Goal: Check status: Check status

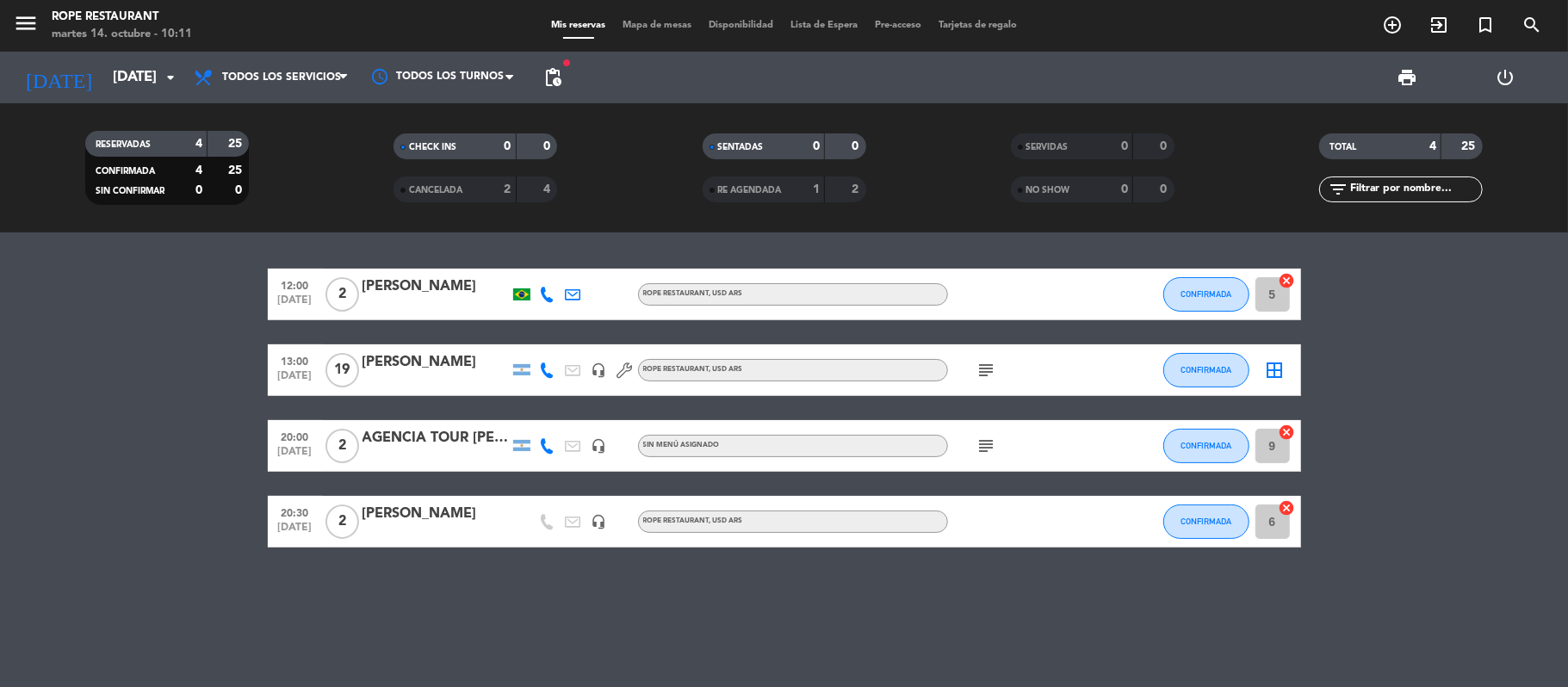
click at [112, 263] on div "12:00 [DATE] 2 [PERSON_NAME] ROPE RESTAURANT , USD ARS CONFIRMADA 5 cancel 13:0…" at bounding box center [784, 459] width 1568 height 454
click at [104, 81] on input "[DATE]" at bounding box center [197, 78] width 186 height 34
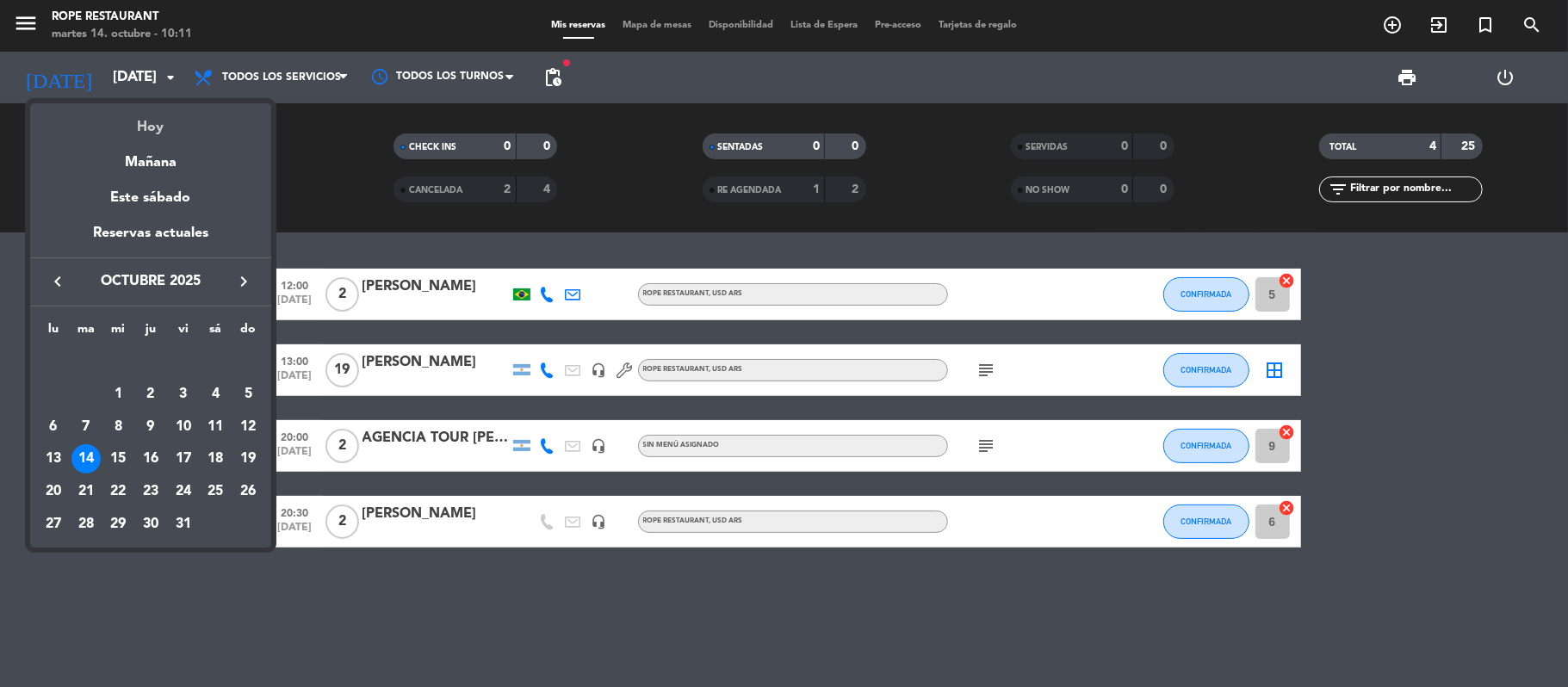
click at [126, 129] on div "Hoy" at bounding box center [151, 121] width 241 height 35
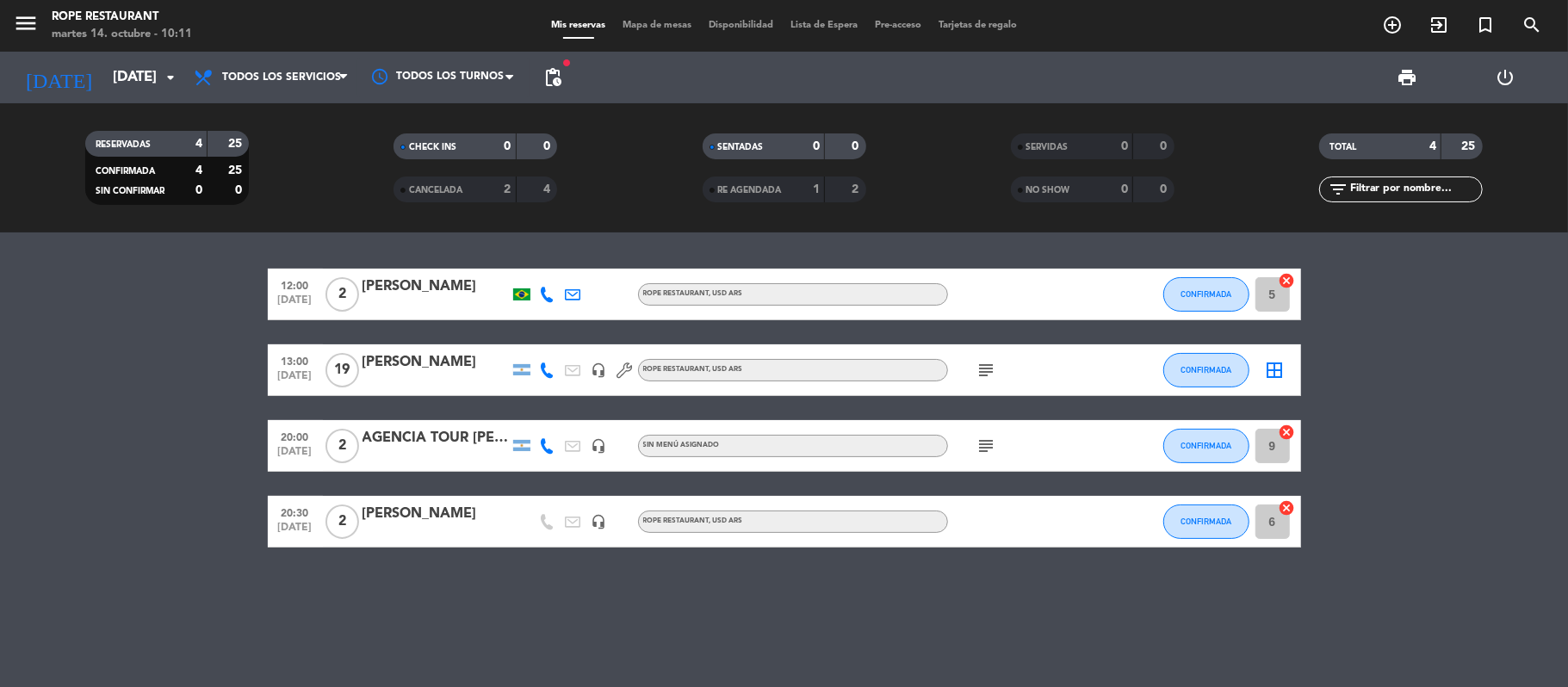
click at [986, 374] on icon "subject" at bounding box center [986, 369] width 20 height 20
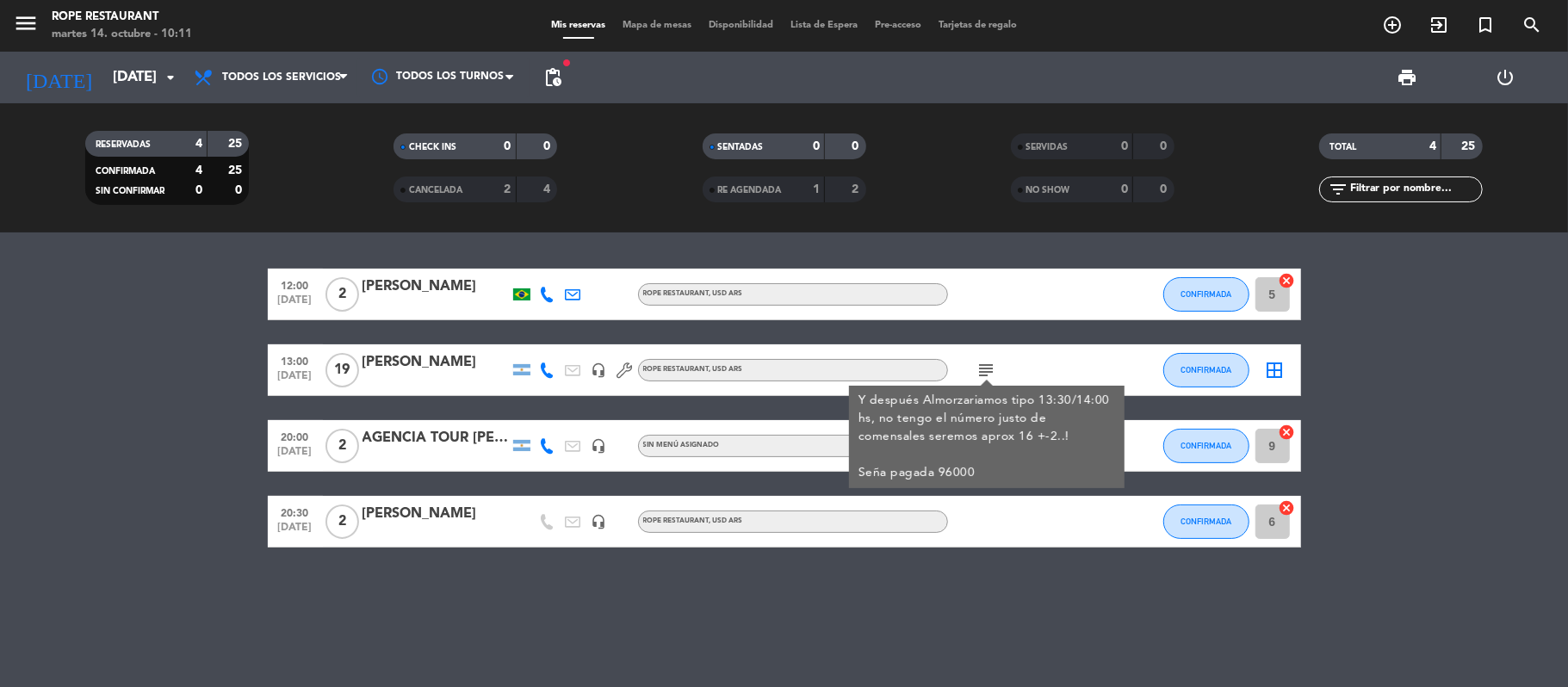
drag, startPoint x: 366, startPoint y: 361, endPoint x: 187, endPoint y: 335, distance: 180.9
click at [187, 335] on bookings-row "12:00 [DATE] 2 [PERSON_NAME] ROPE RESTAURANT , USD ARS CONFIRMADA 5 cancel 13:0…" at bounding box center [784, 407] width 1568 height 279
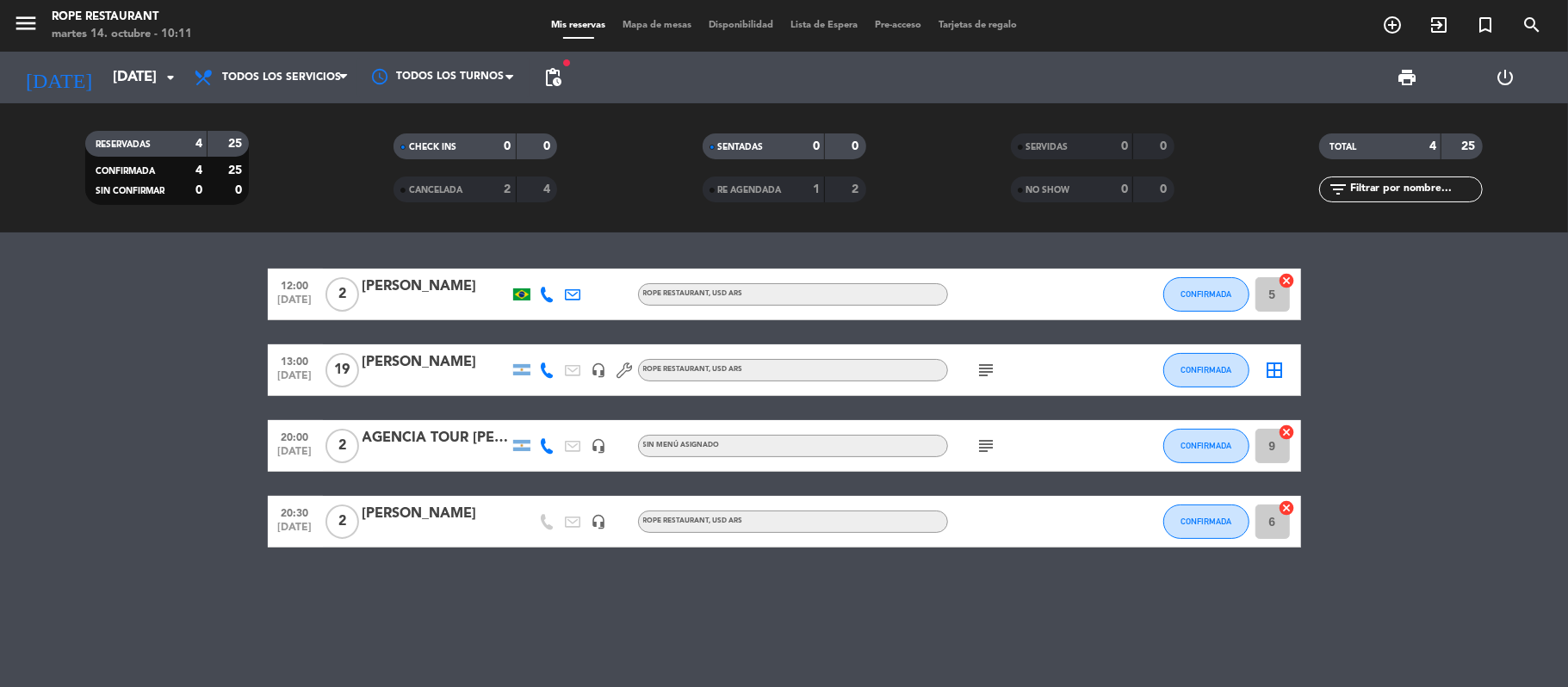
drag, startPoint x: 432, startPoint y: 358, endPoint x: 86, endPoint y: 363, distance: 346.0
click at [86, 363] on bookings-row "12:00 [DATE] 2 [PERSON_NAME] ROPE RESTAURANT , USD ARS CONFIRMADA 5 cancel 13:0…" at bounding box center [784, 407] width 1568 height 279
click at [425, 359] on div "[PERSON_NAME]" at bounding box center [435, 362] width 146 height 22
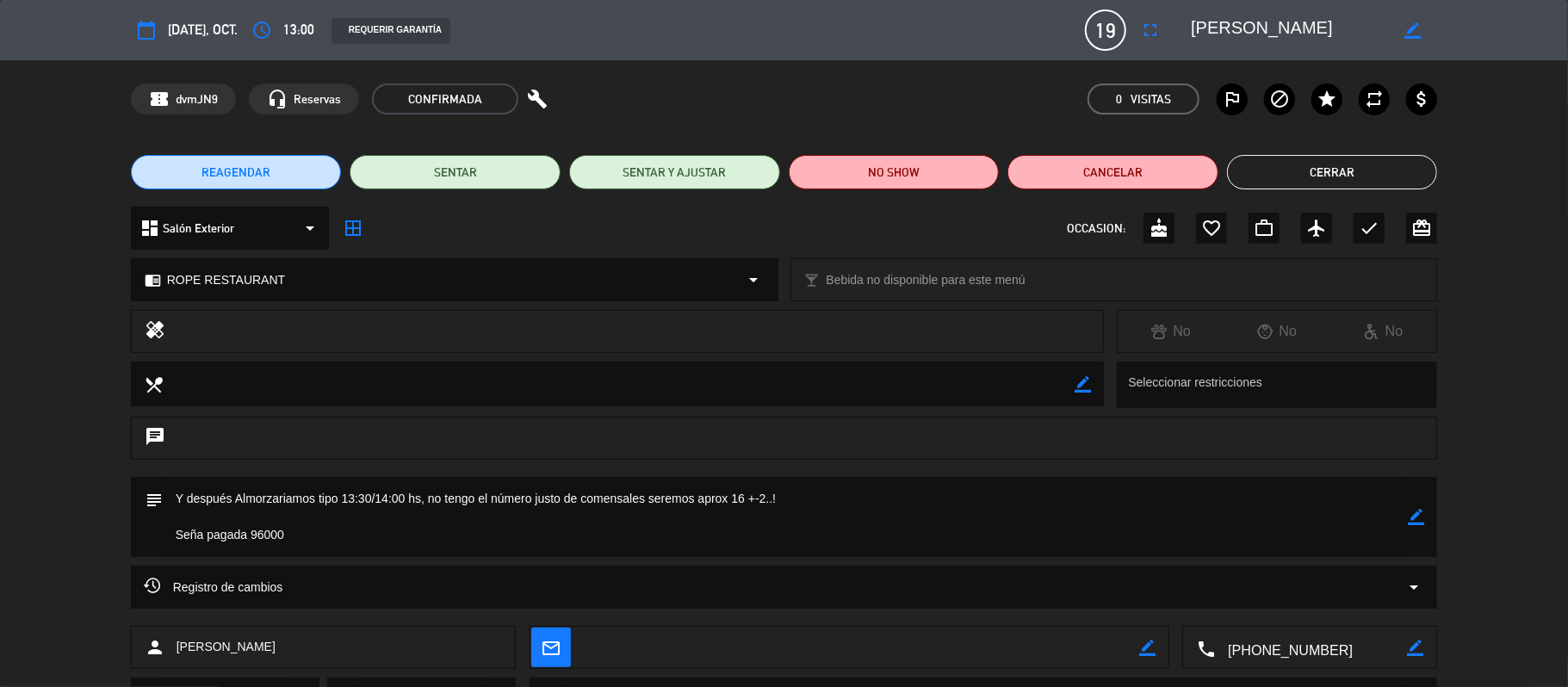
drag, startPoint x: 1316, startPoint y: 28, endPoint x: 1171, endPoint y: 38, distance: 145.3
click at [1171, 38] on editable-input "border_color" at bounding box center [1302, 30] width 266 height 31
click at [1313, 174] on button "Cerrar" at bounding box center [1332, 172] width 211 height 35
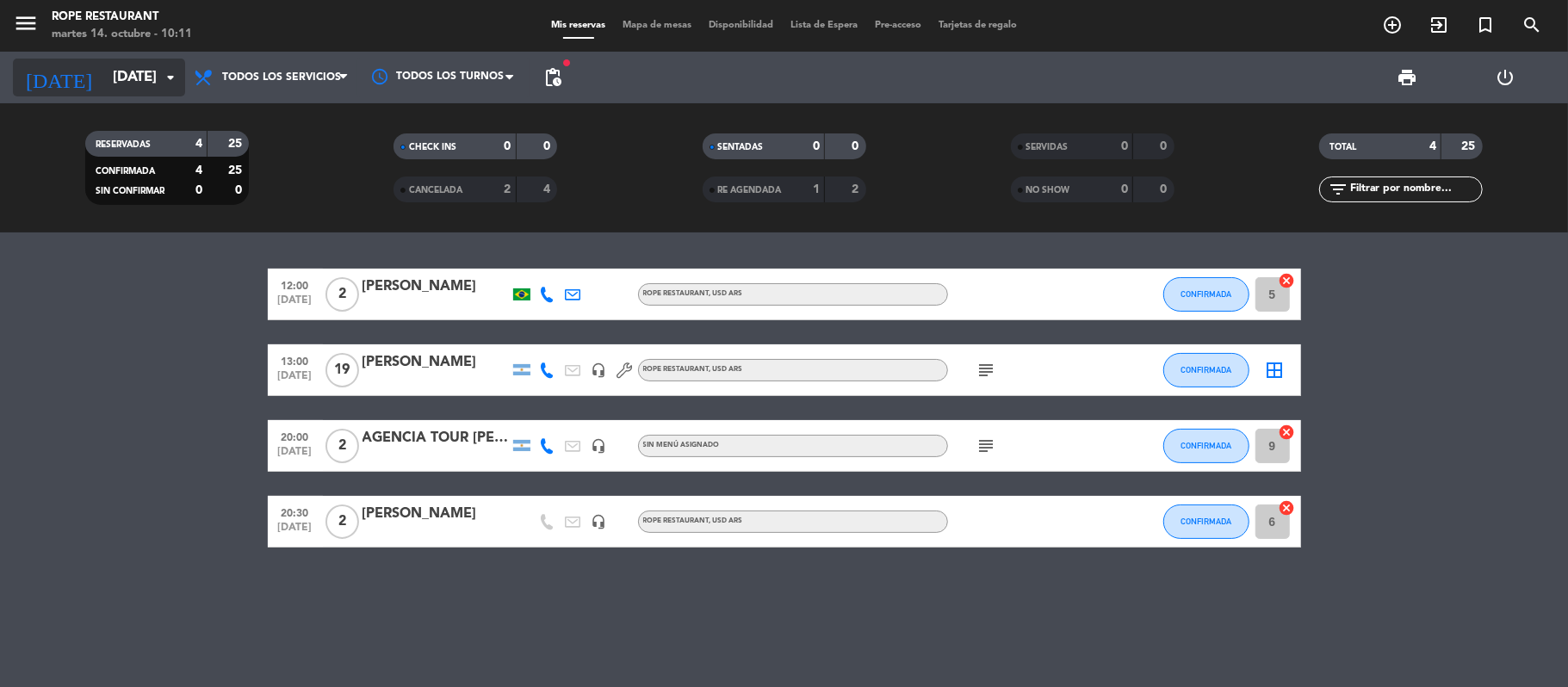
click at [133, 86] on input "[DATE]" at bounding box center [197, 78] width 186 height 34
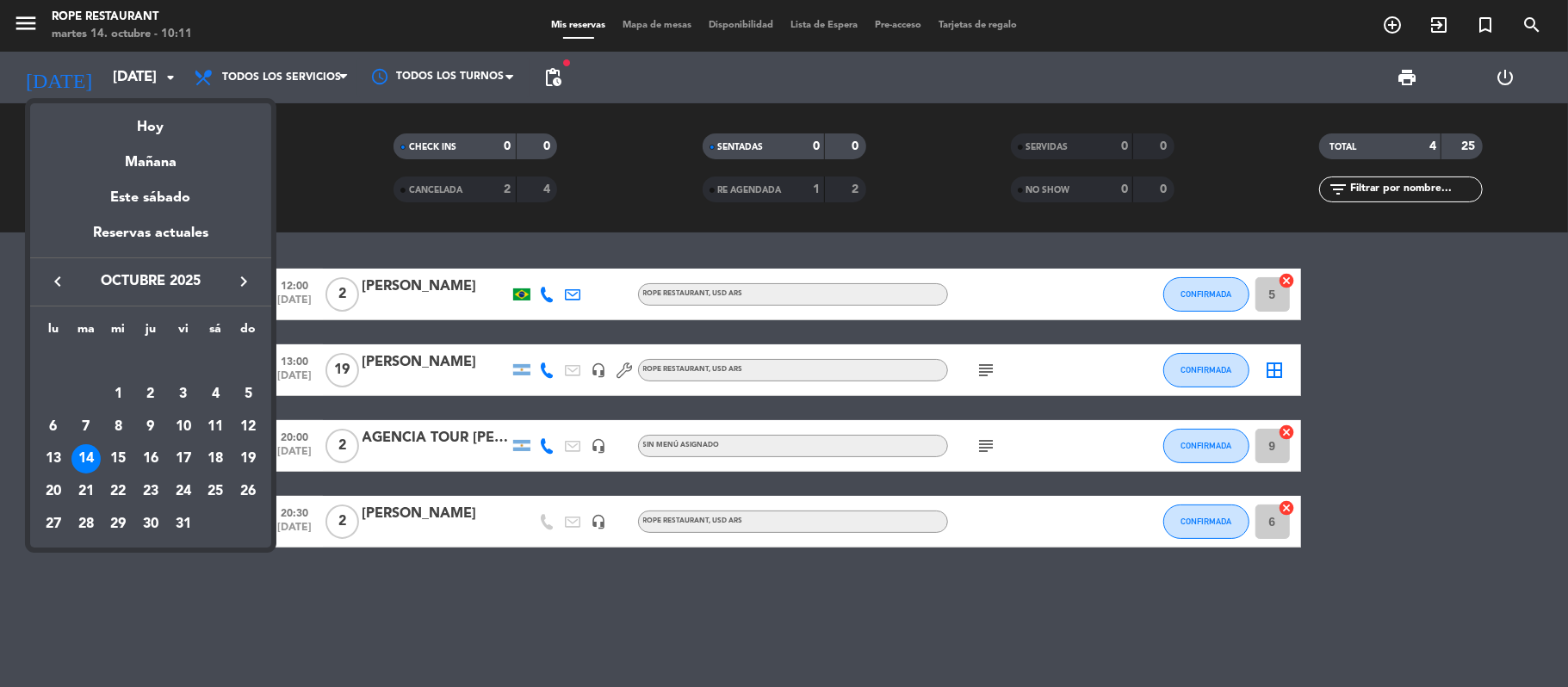
click at [152, 135] on div "Hoy" at bounding box center [151, 121] width 241 height 35
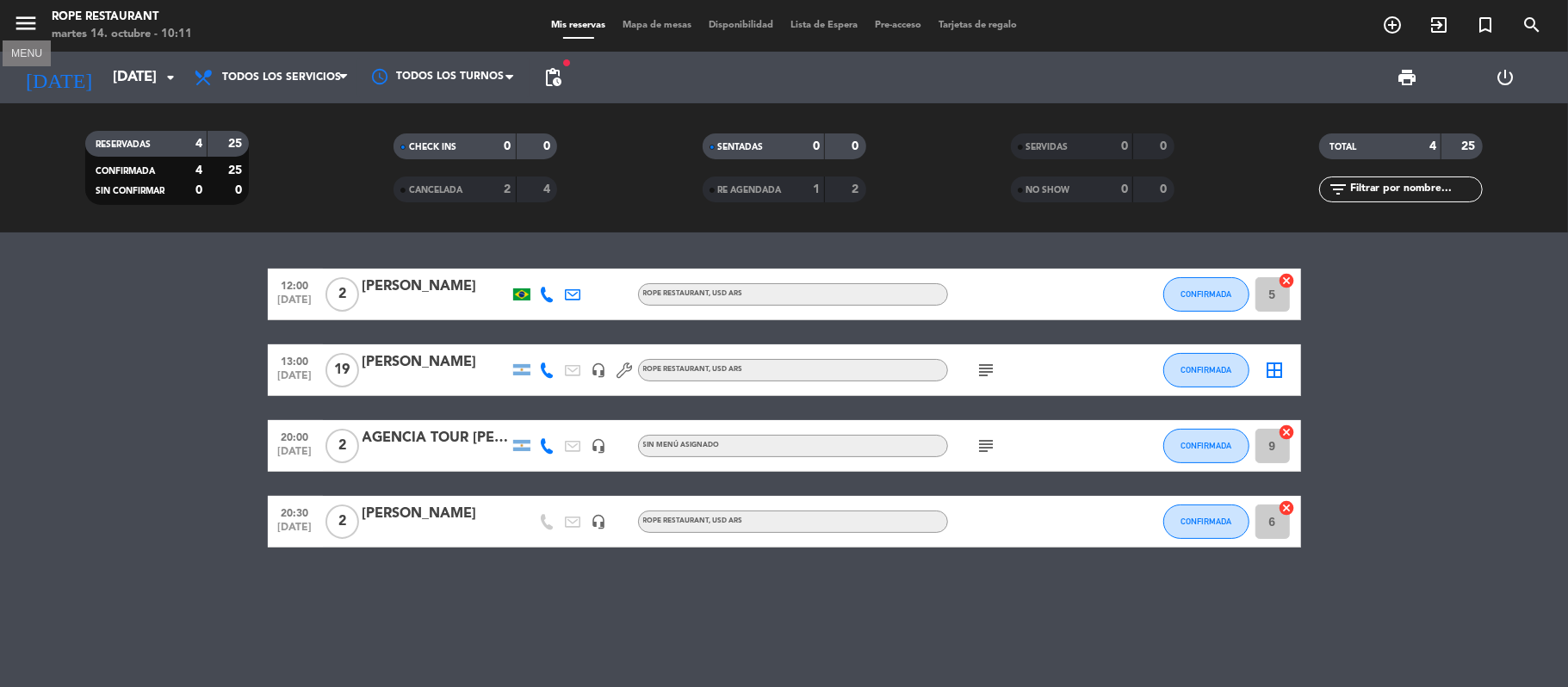
click at [21, 22] on icon "menu" at bounding box center [26, 23] width 26 height 26
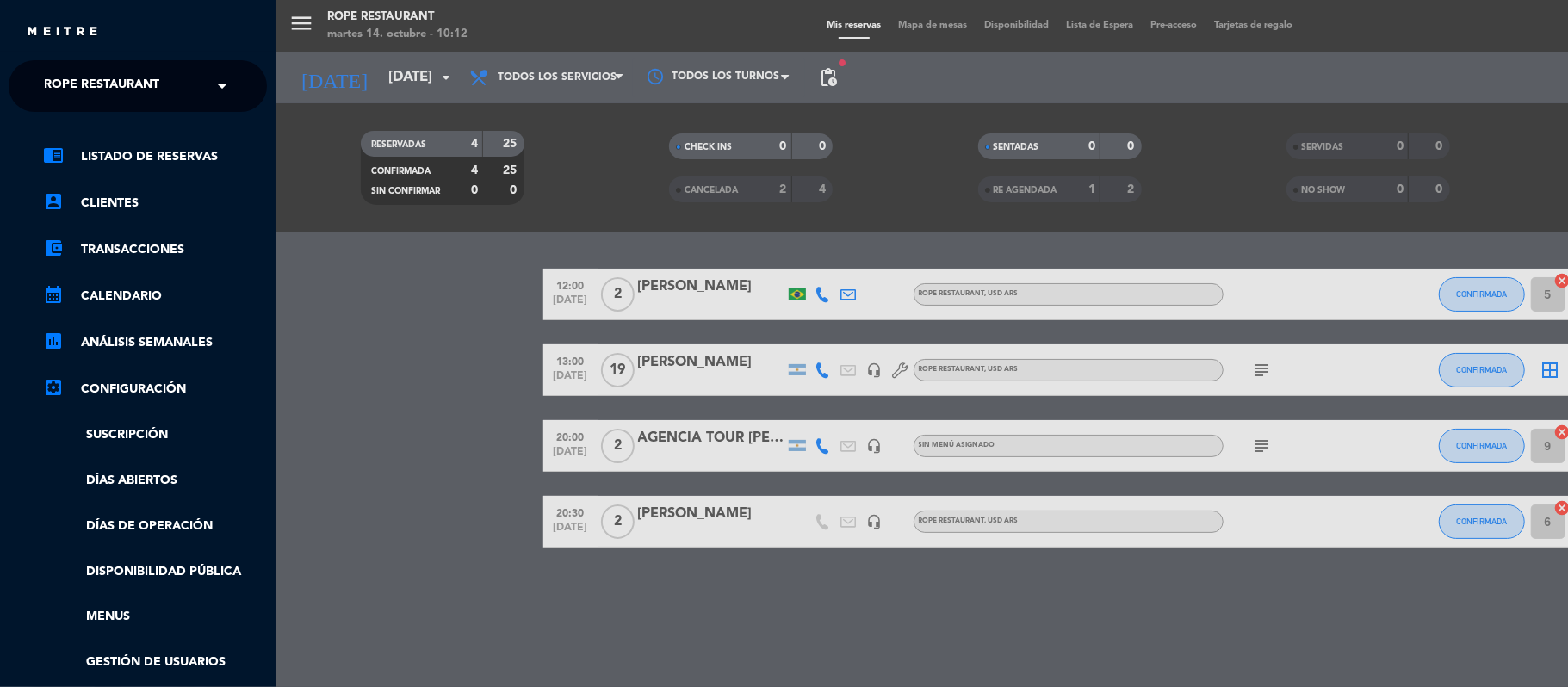
click at [129, 88] on span "Rope restaurant" at bounding box center [102, 86] width 115 height 36
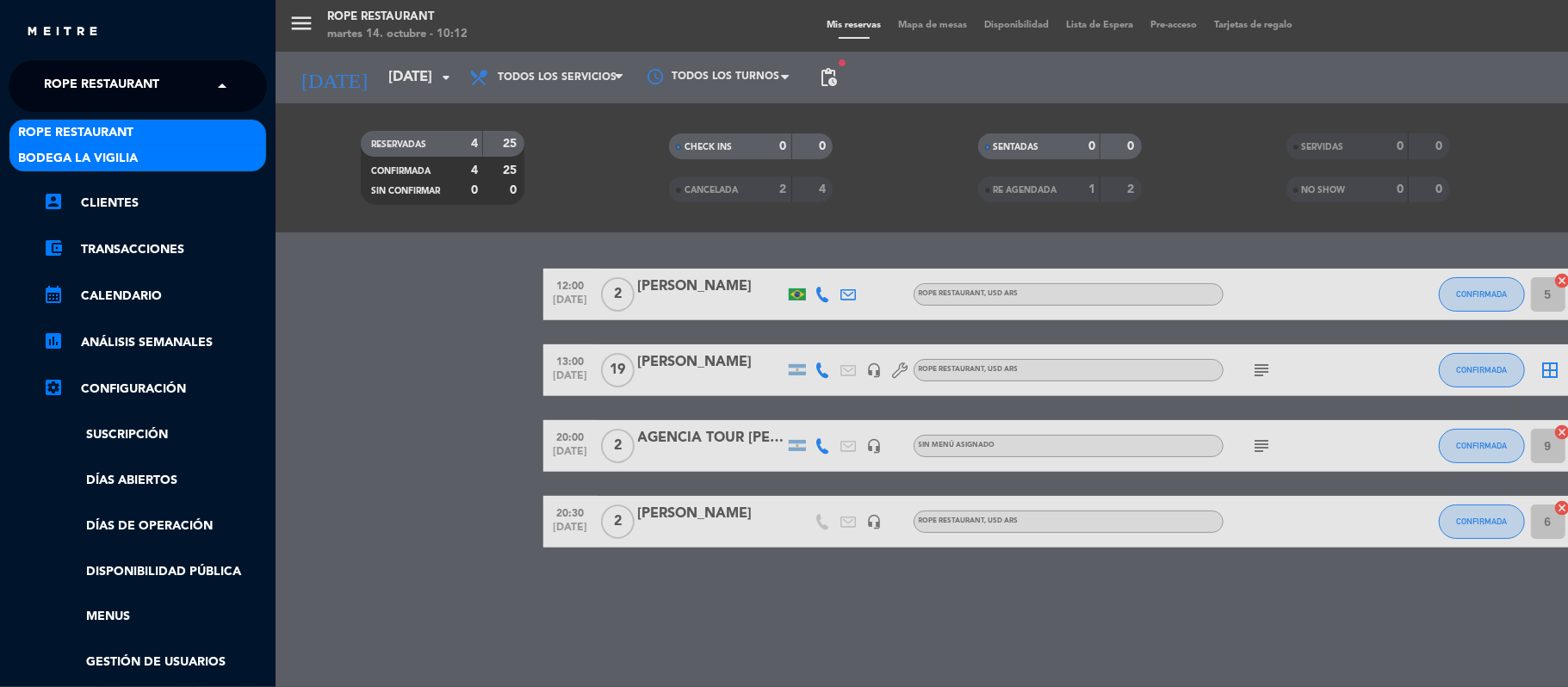
click at [132, 156] on span "Bodega La Vigilia" at bounding box center [77, 158] width 120 height 19
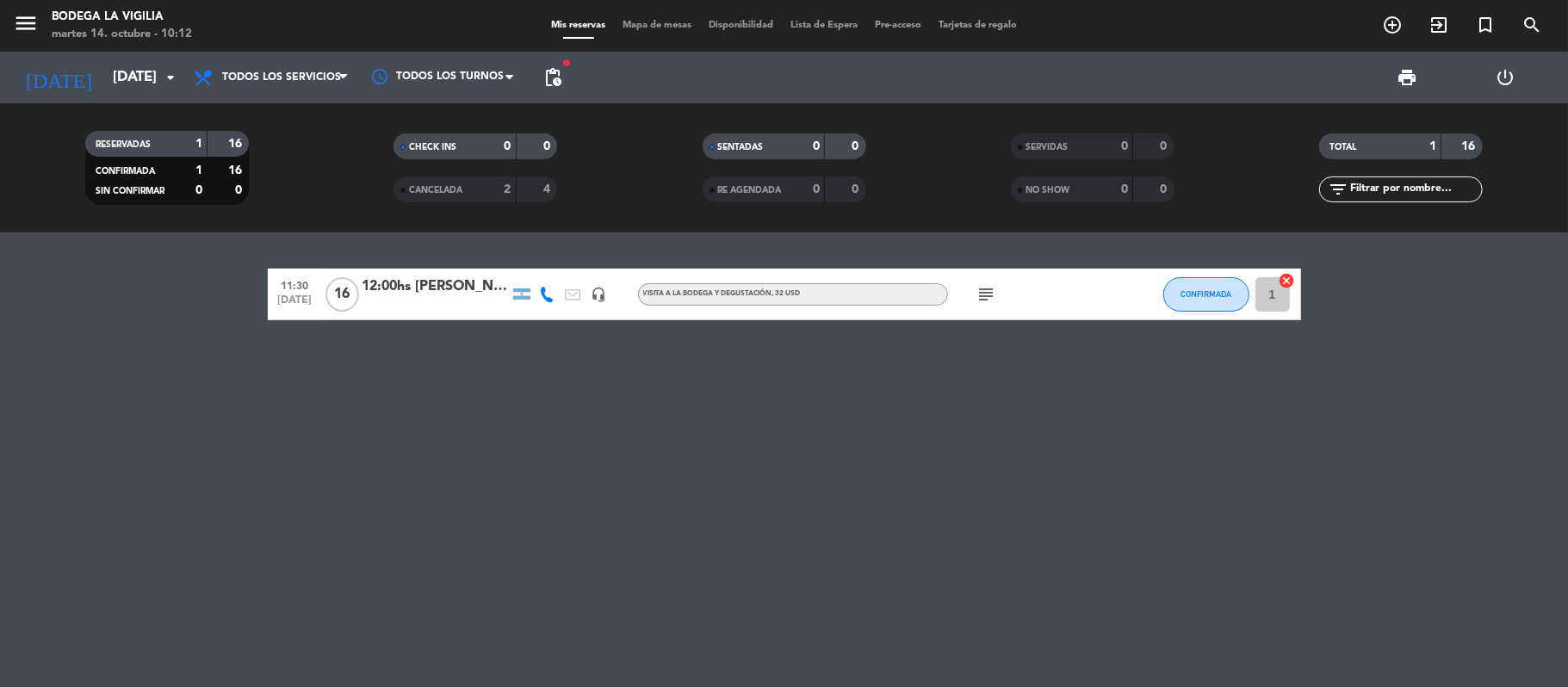
click at [995, 290] on icon "subject" at bounding box center [986, 294] width 20 height 20
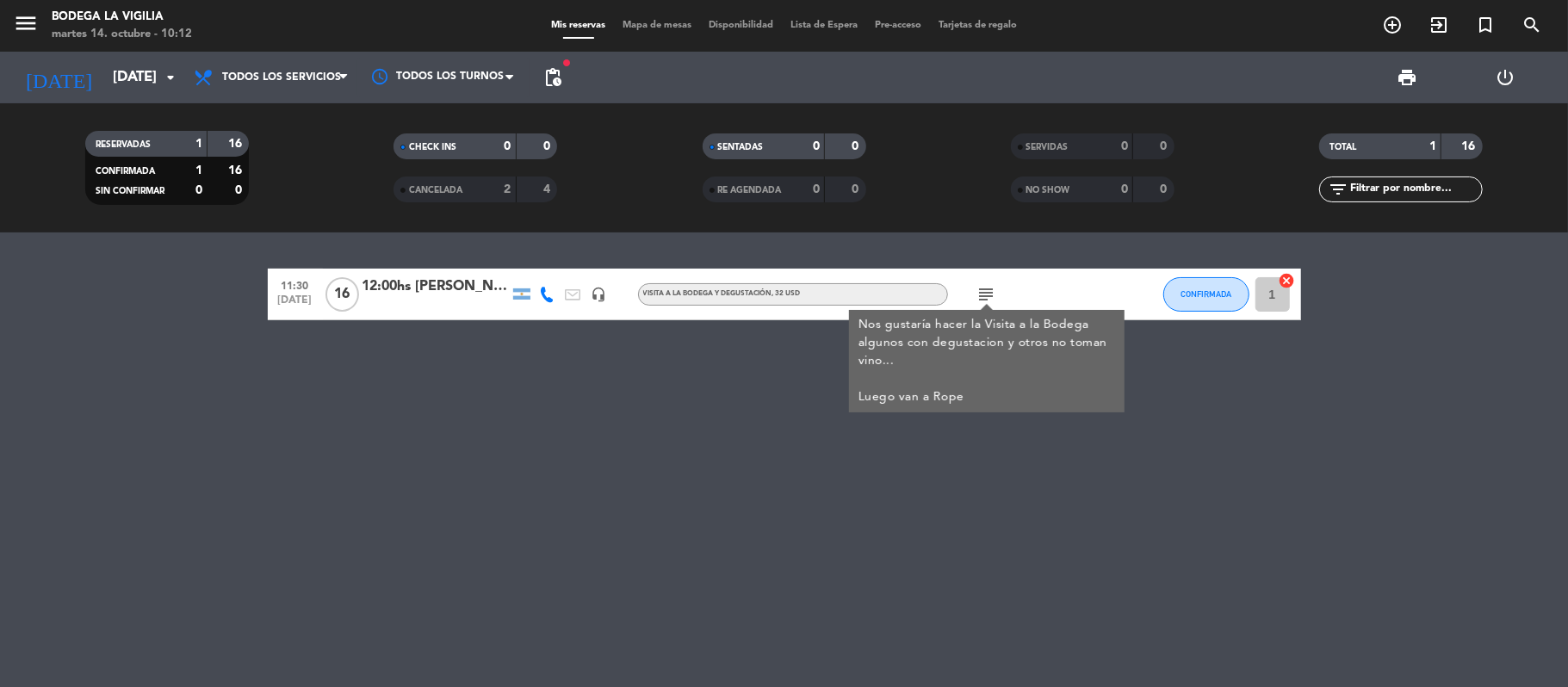
click at [427, 288] on div "12:00hs [PERSON_NAME]" at bounding box center [435, 286] width 146 height 22
